Goal: Information Seeking & Learning: Learn about a topic

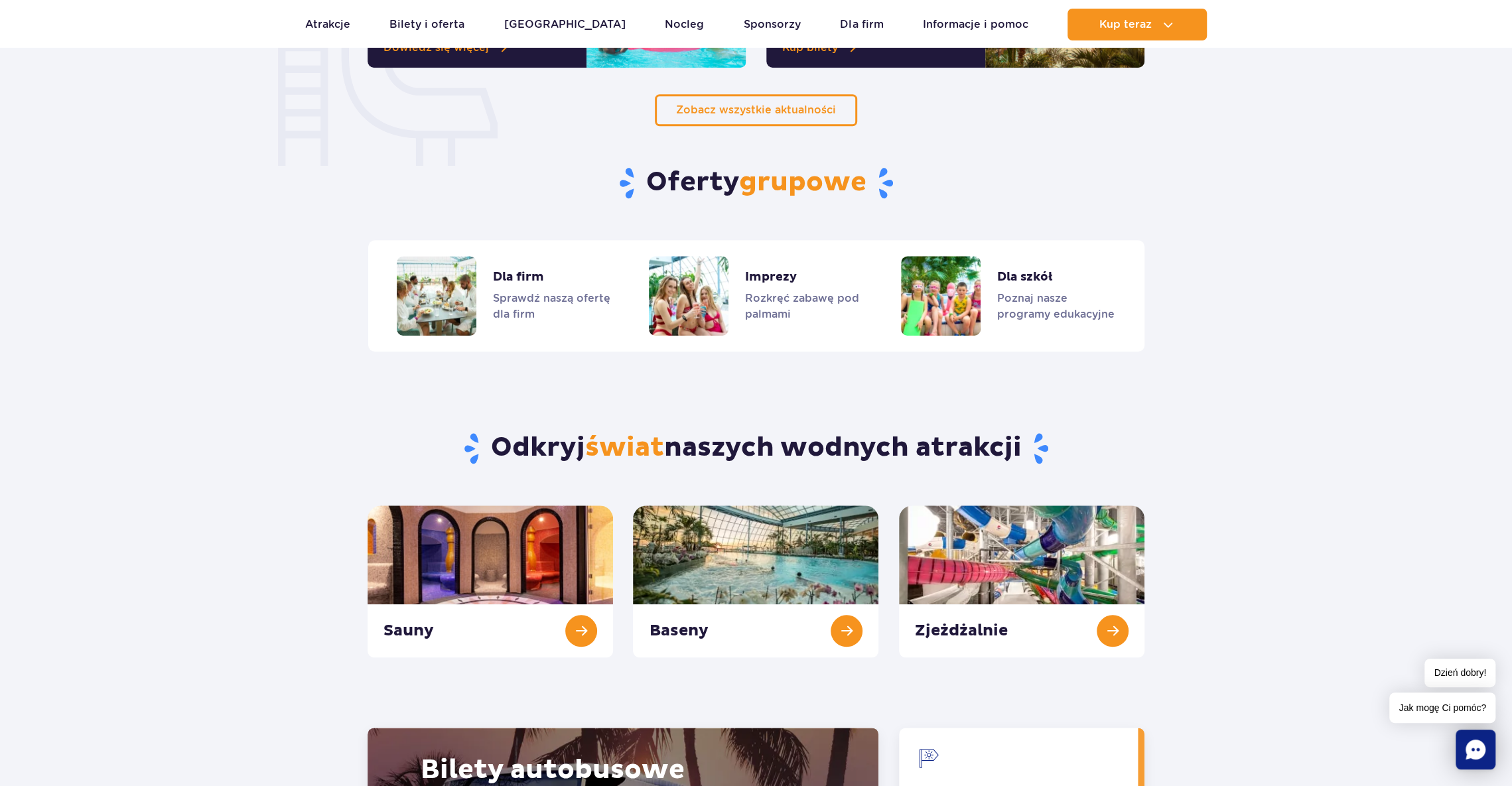
scroll to position [1062, 0]
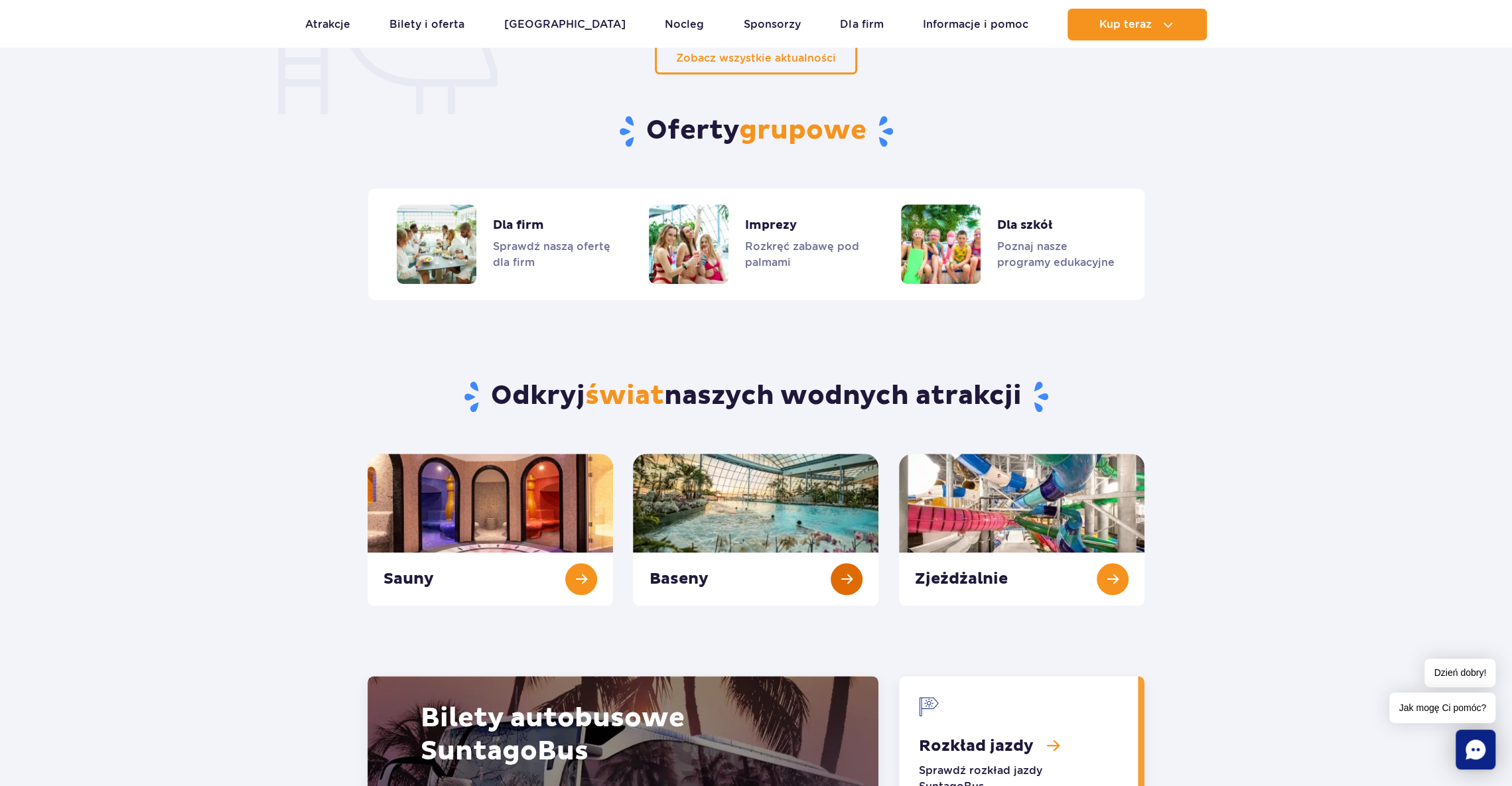
click at [848, 579] on link "Baseny" at bounding box center [756, 529] width 245 height 152
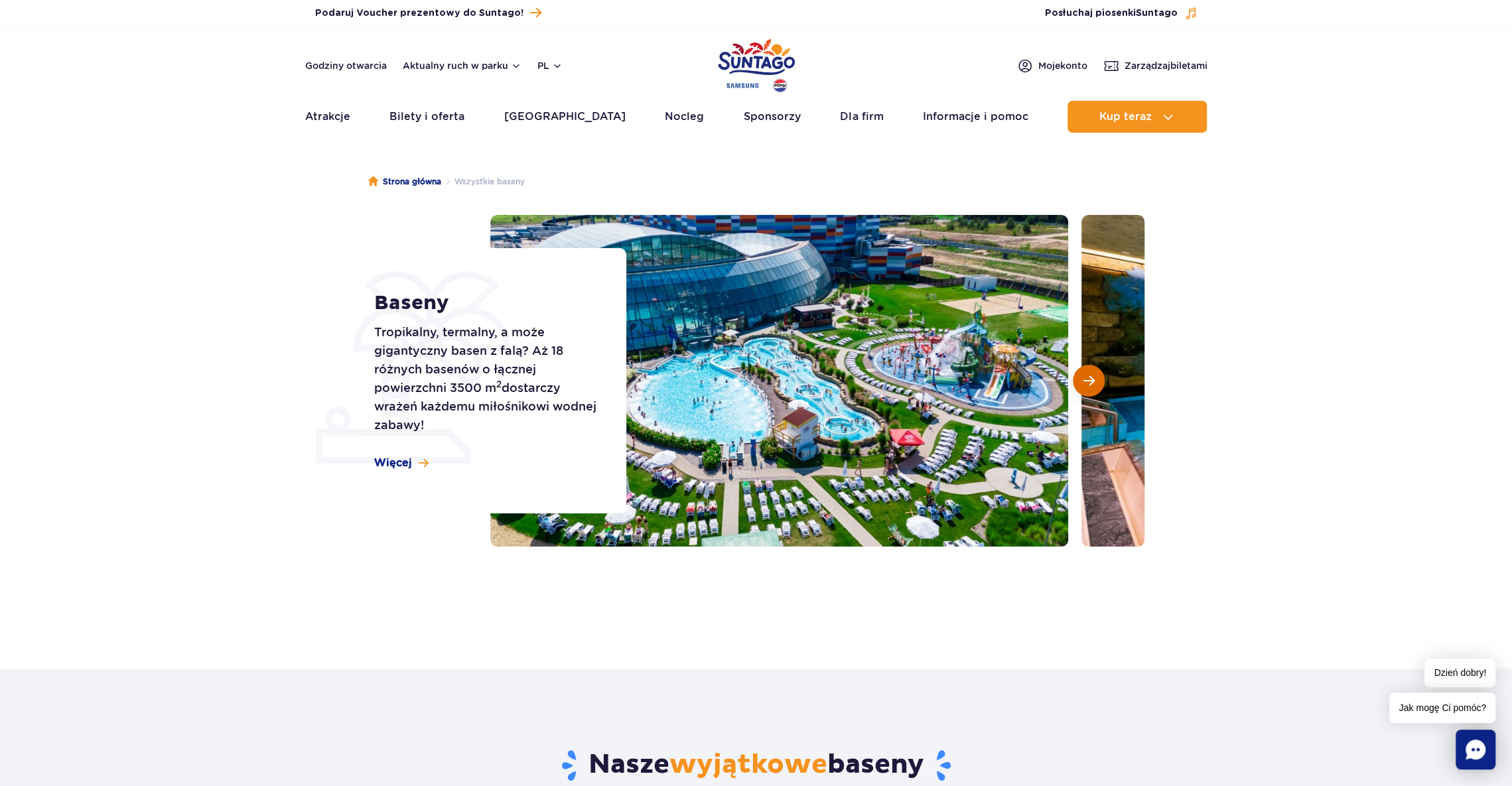
click at [1090, 380] on span "Następny slajd" at bounding box center [1089, 381] width 12 height 12
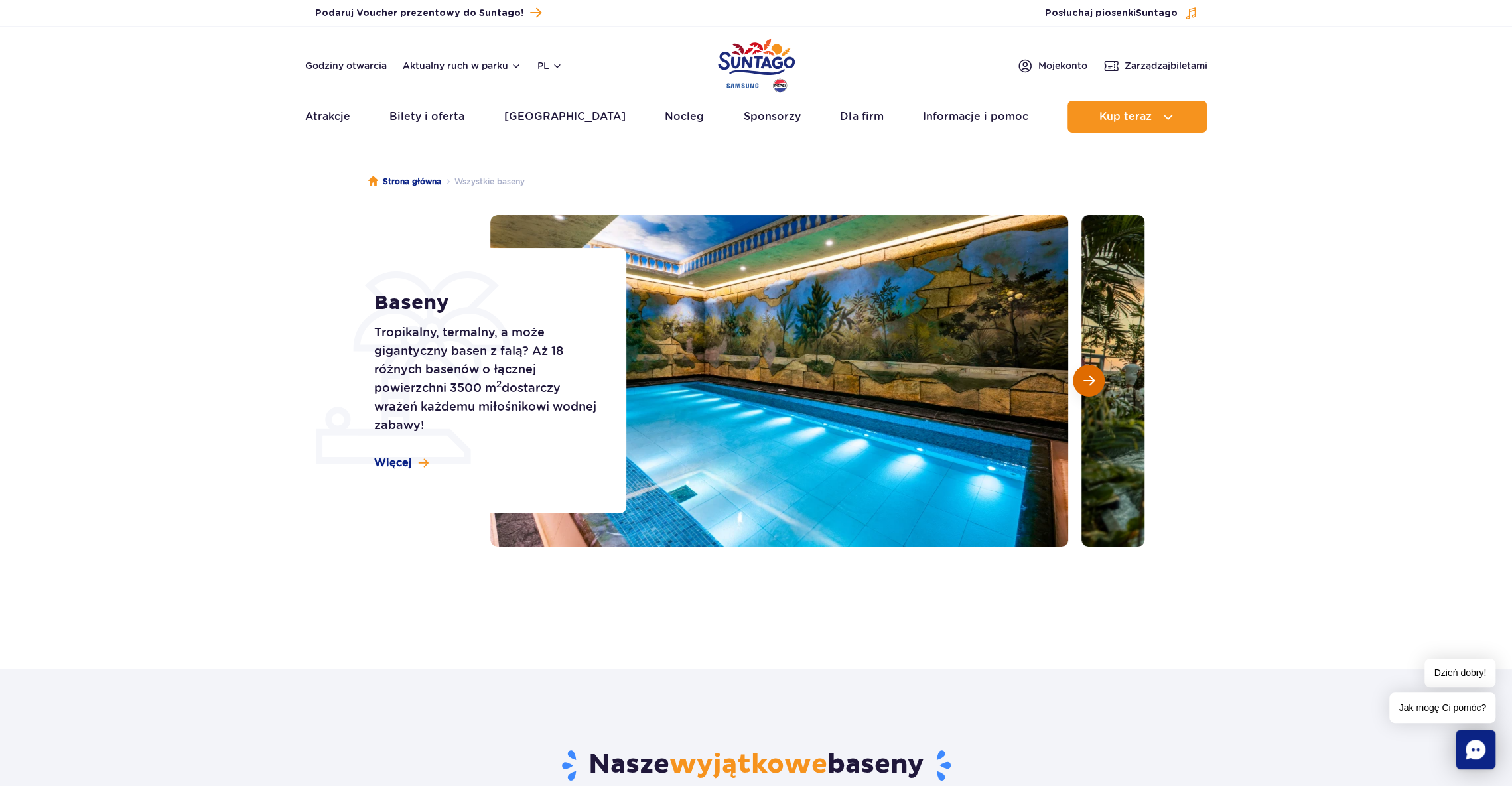
click at [1090, 380] on span "Następny slajd" at bounding box center [1089, 381] width 12 height 12
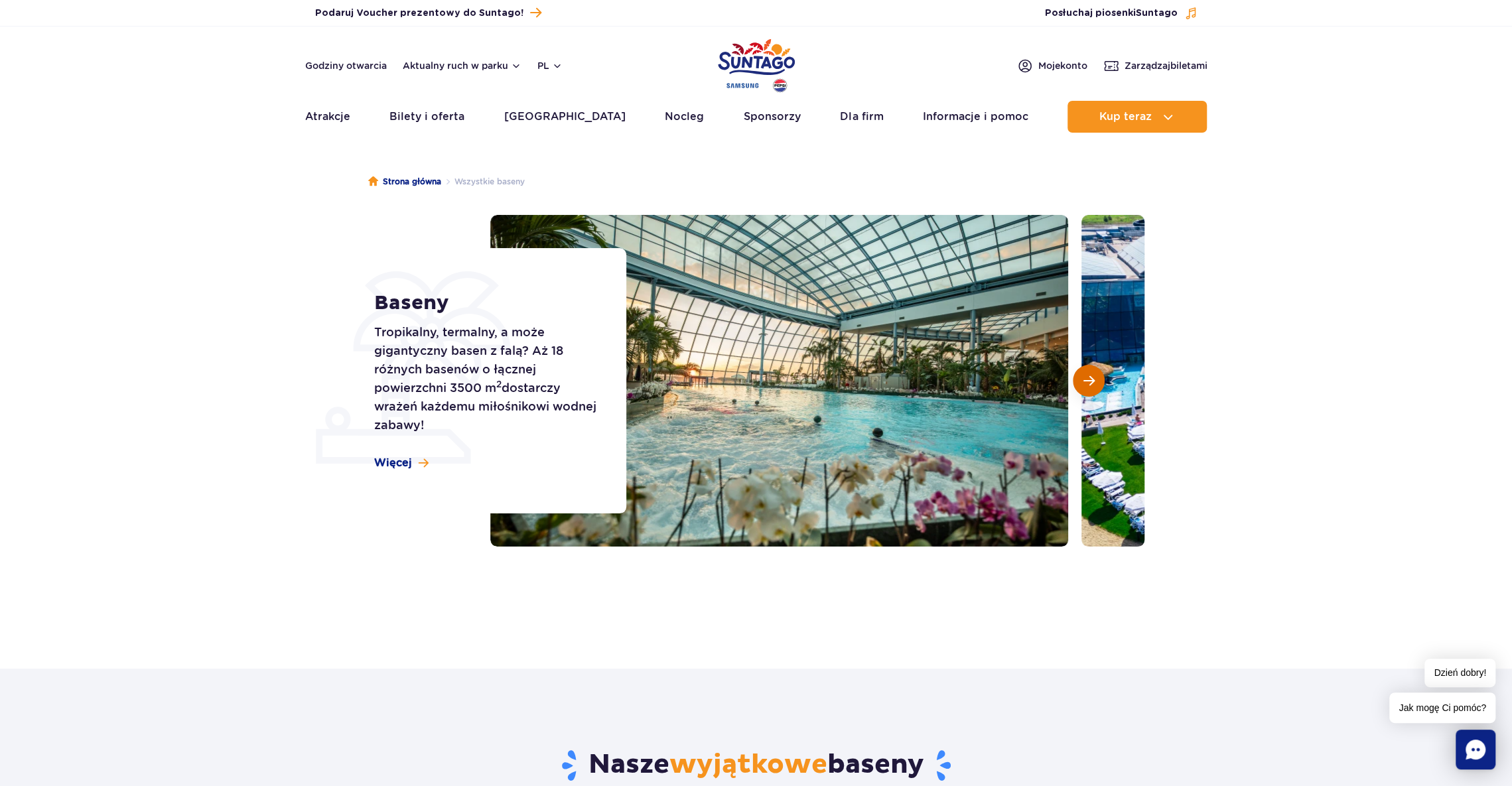
click at [1095, 381] on button "Następny slajd" at bounding box center [1089, 381] width 32 height 32
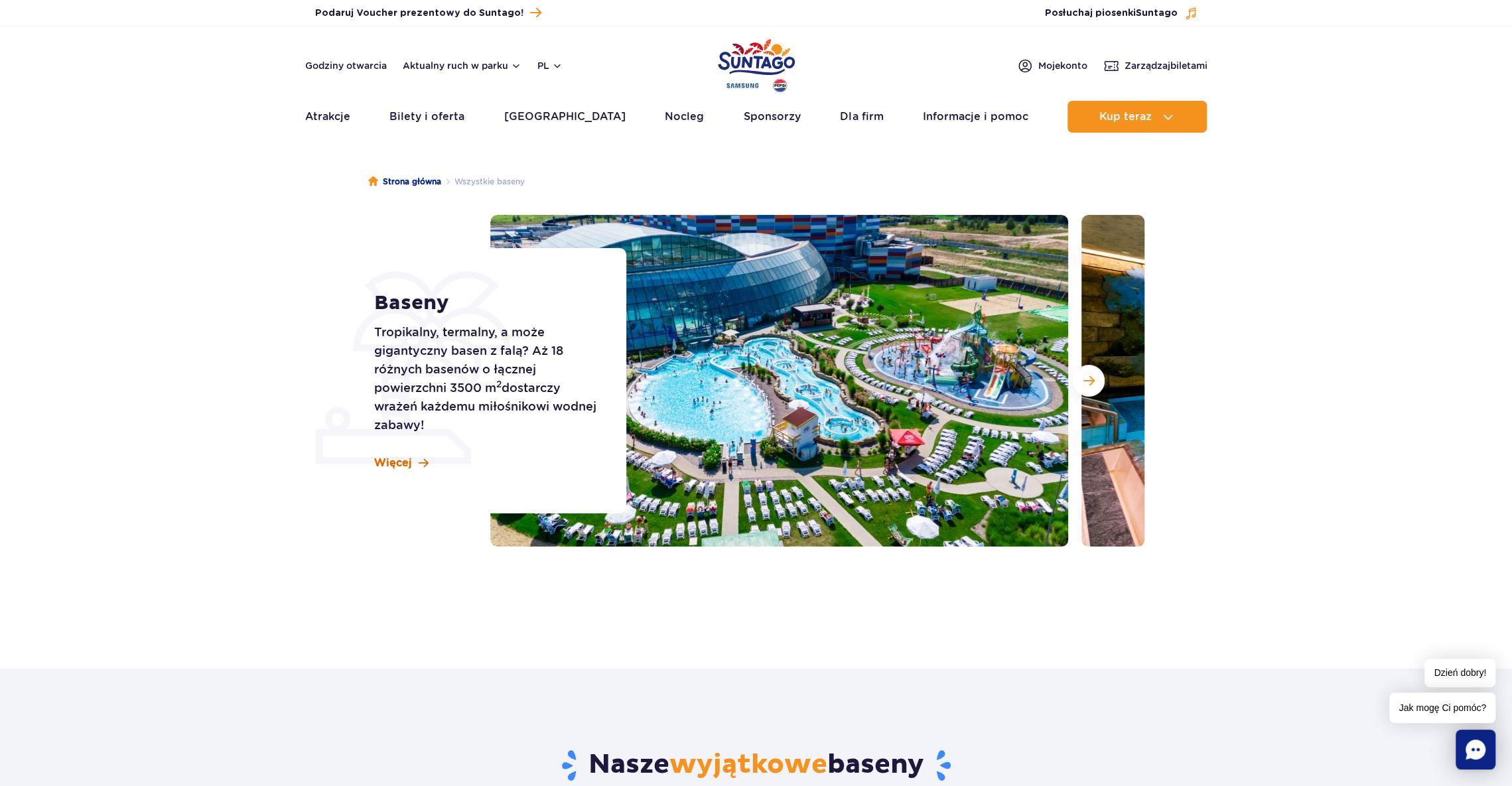
click at [399, 461] on span "Więcej" at bounding box center [393, 463] width 38 height 14
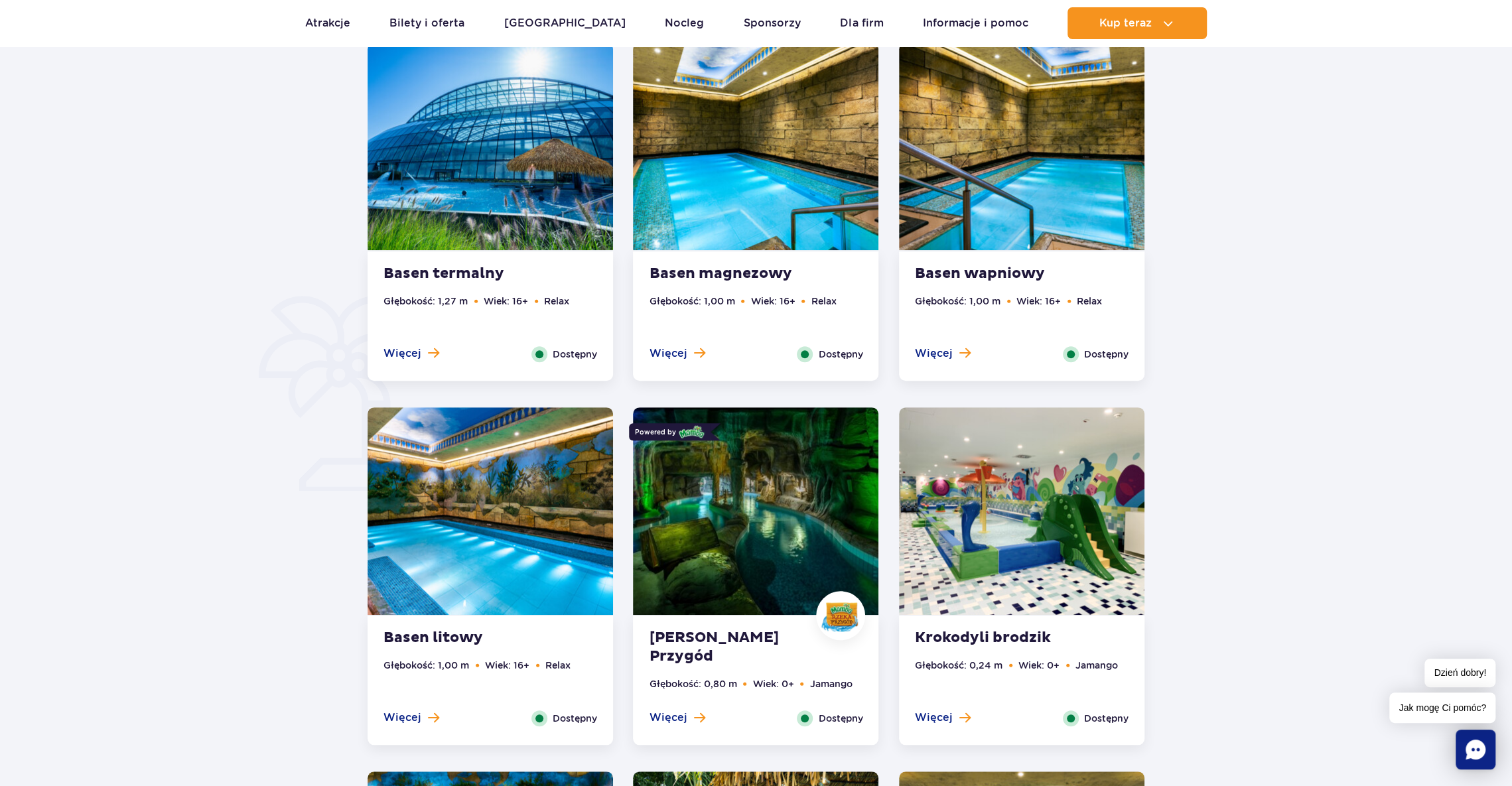
scroll to position [801, 0]
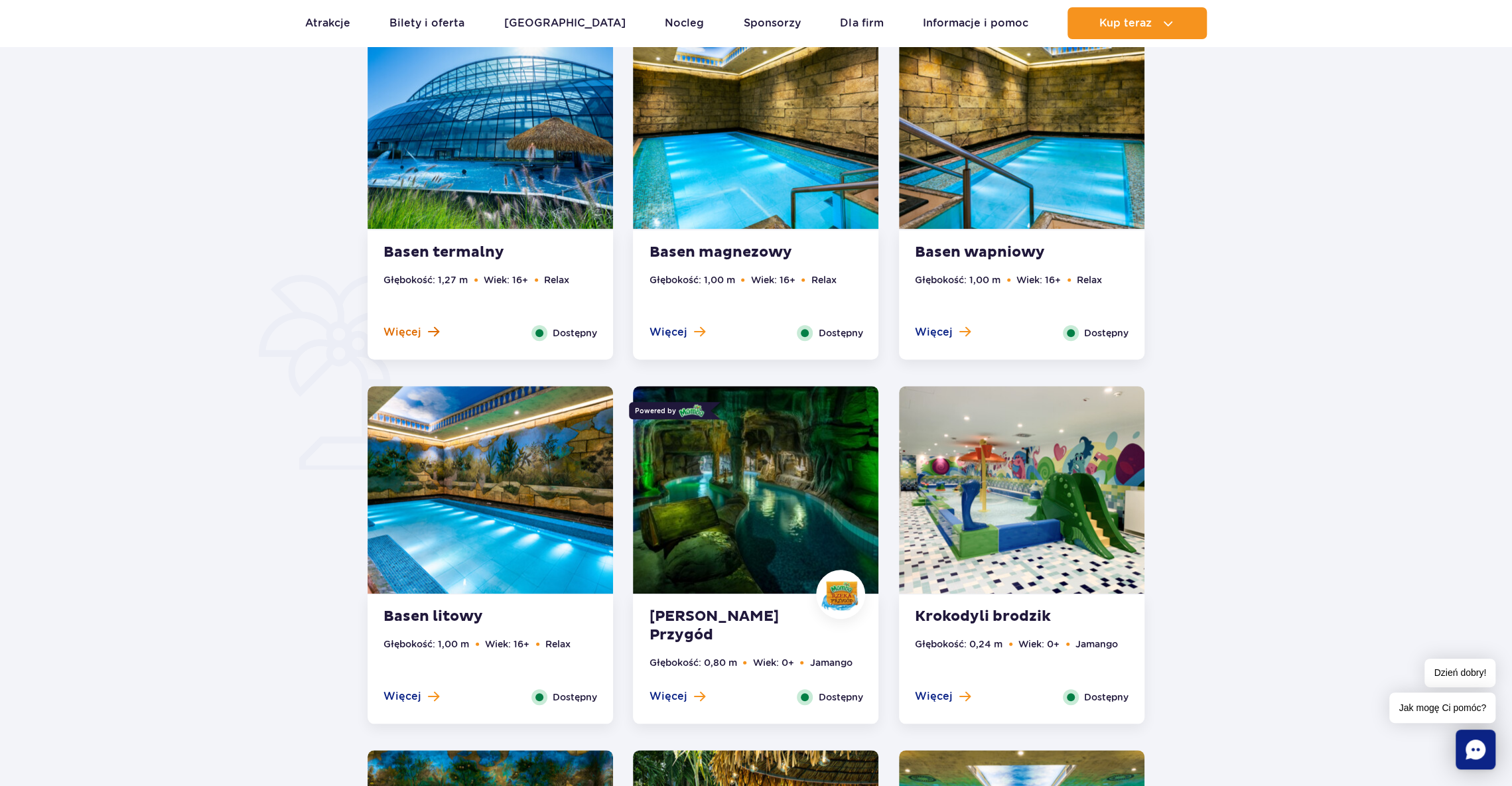
click at [409, 334] on span "Więcej" at bounding box center [402, 333] width 38 height 14
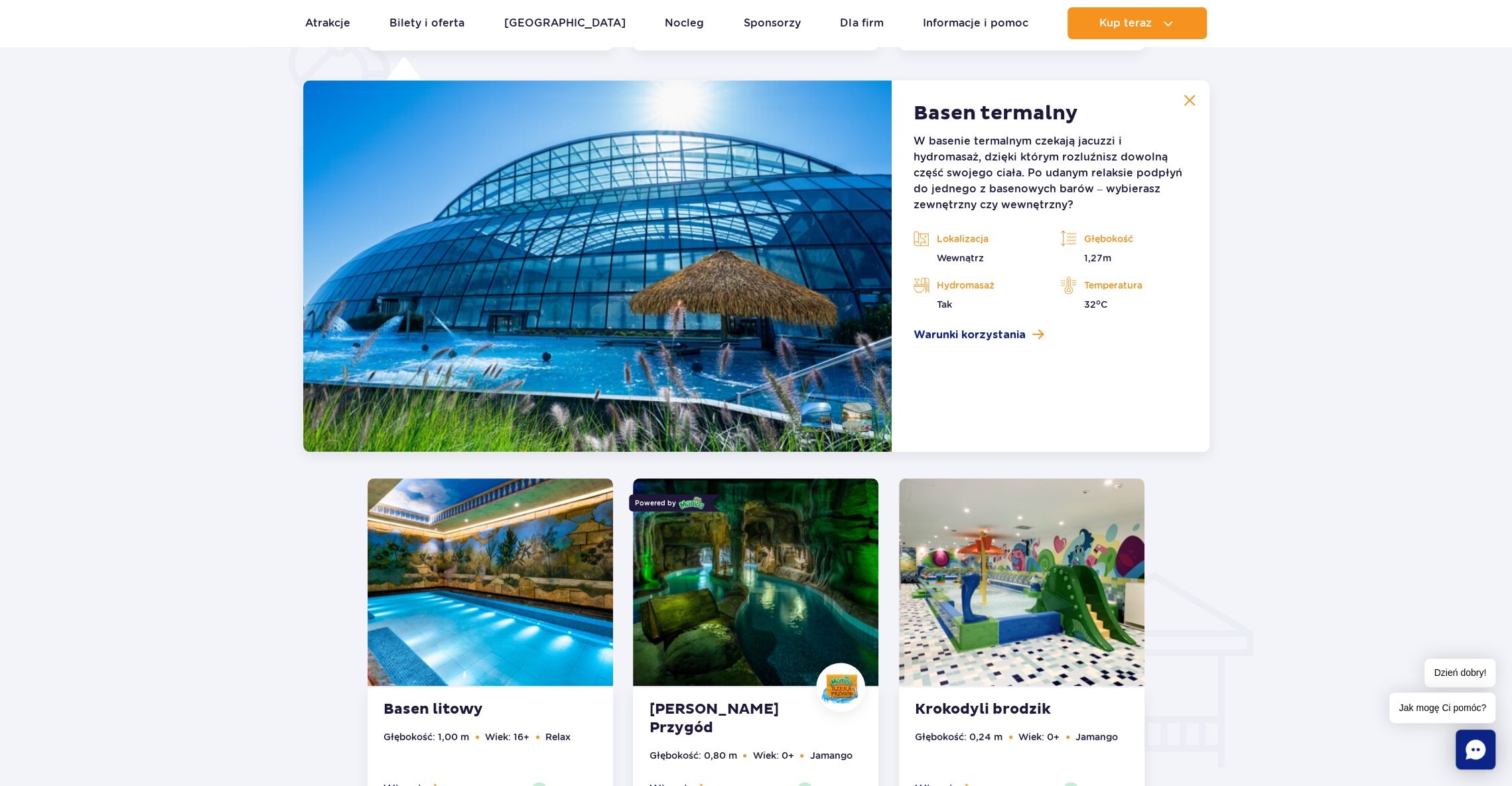
scroll to position [1111, 0]
drag, startPoint x: 977, startPoint y: 156, endPoint x: 1074, endPoint y: 141, distance: 98.2
click at [1074, 141] on p "W basenie termalnym czekają jacuzzi i hydromasaż, dzięki którym rozluźnisz dowo…" at bounding box center [1050, 173] width 275 height 80
copy p "jacuzzi i hydromasaż"
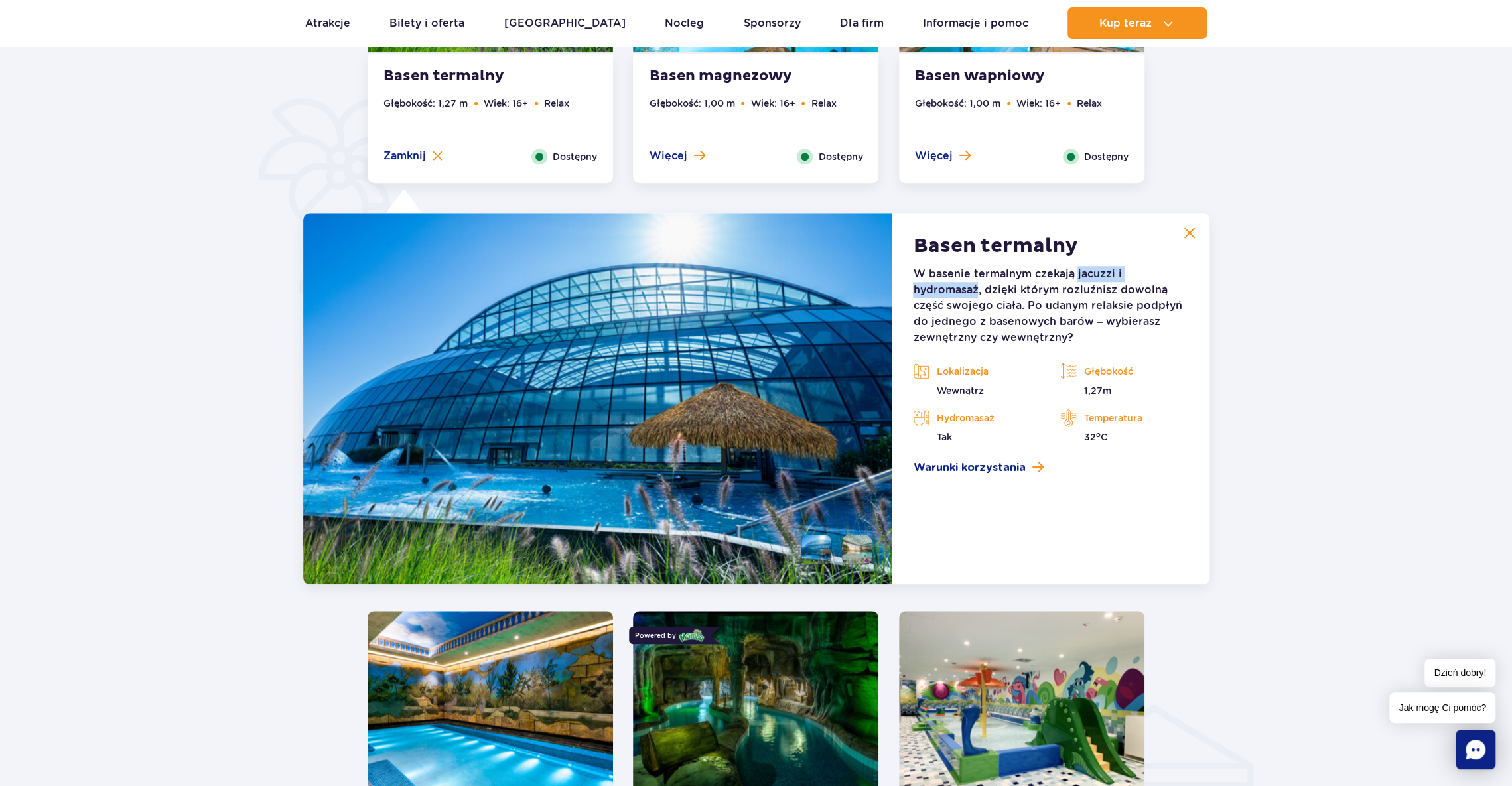
scroll to position [712, 0]
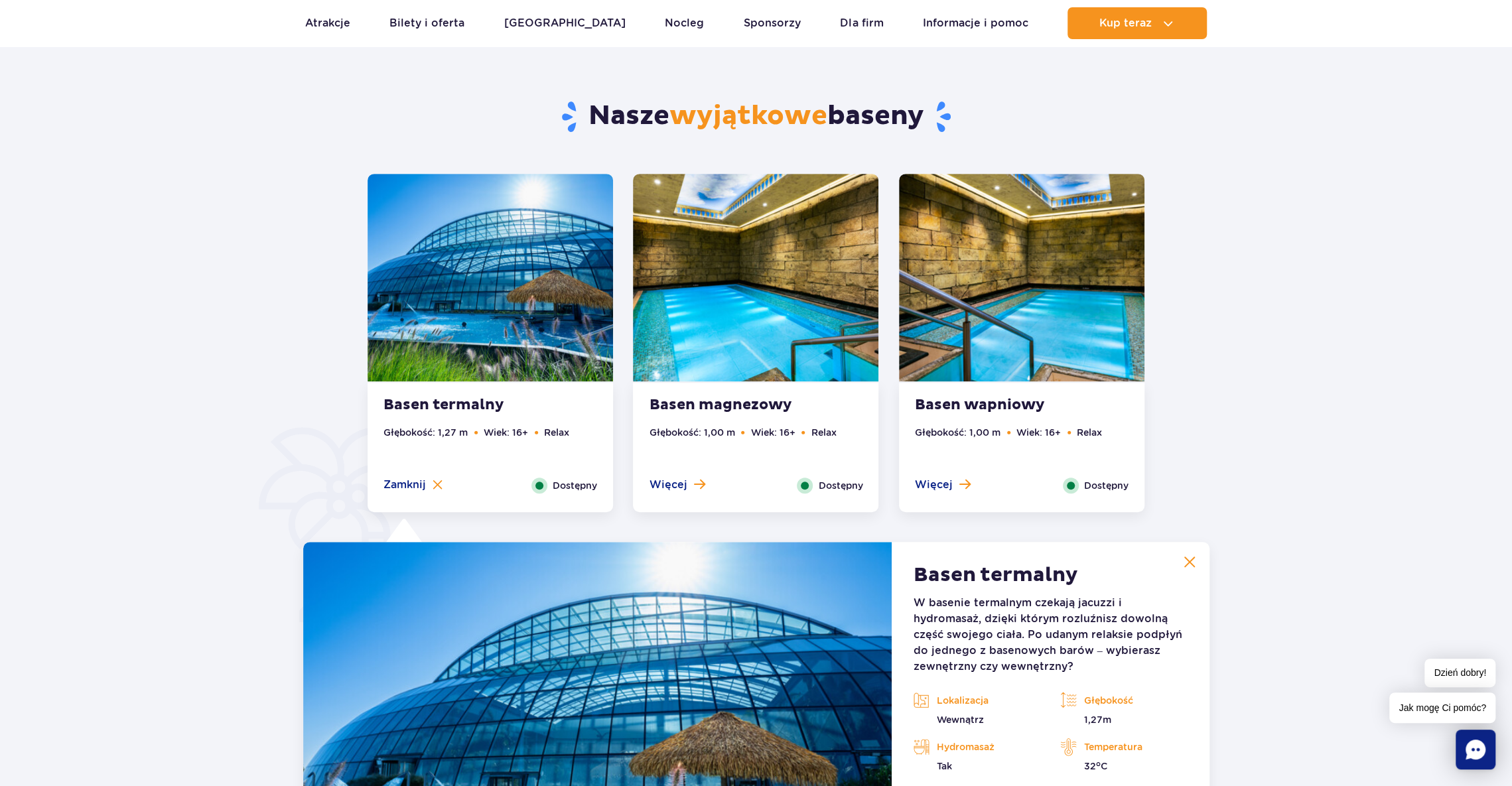
scroll to position [646, 0]
